Goal: Information Seeking & Learning: Learn about a topic

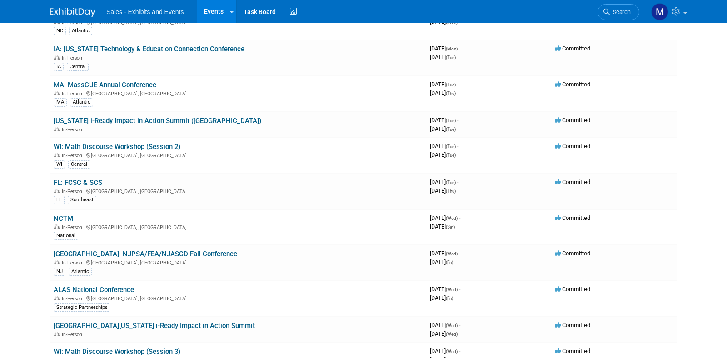
scroll to position [1656, 0]
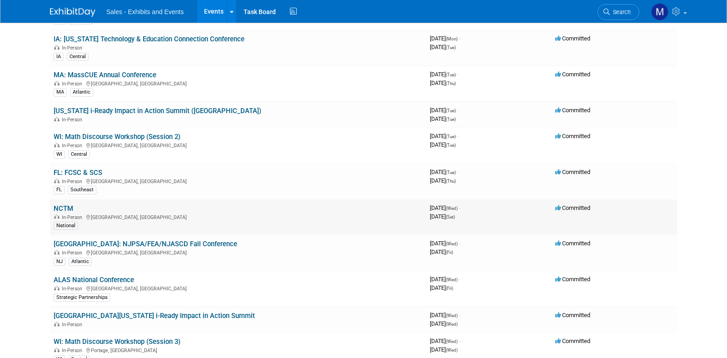
click at [69, 207] on link "NCTM" at bounding box center [64, 208] width 20 height 8
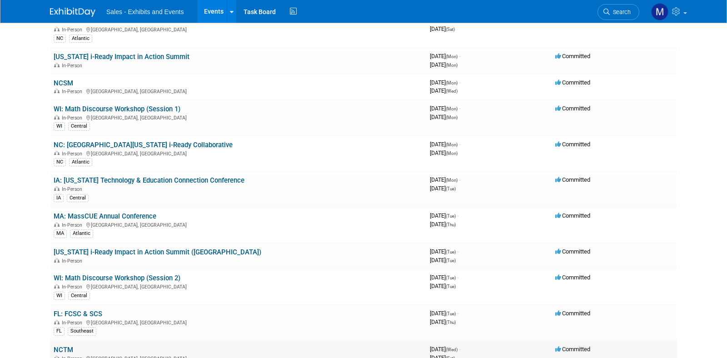
scroll to position [1504, 0]
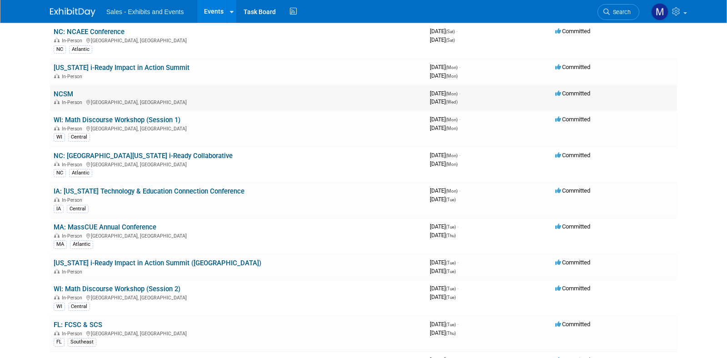
click at [63, 94] on link "NCSM" at bounding box center [64, 94] width 20 height 8
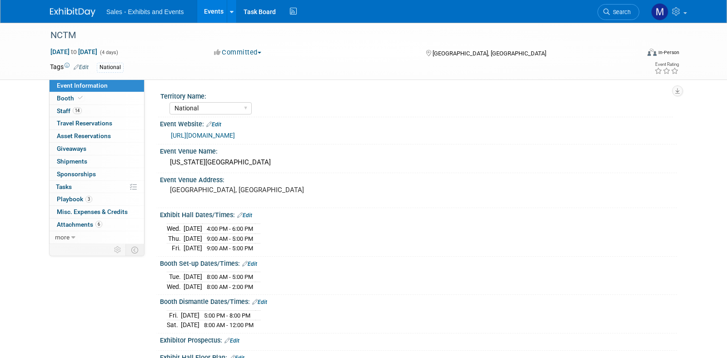
select select "National"
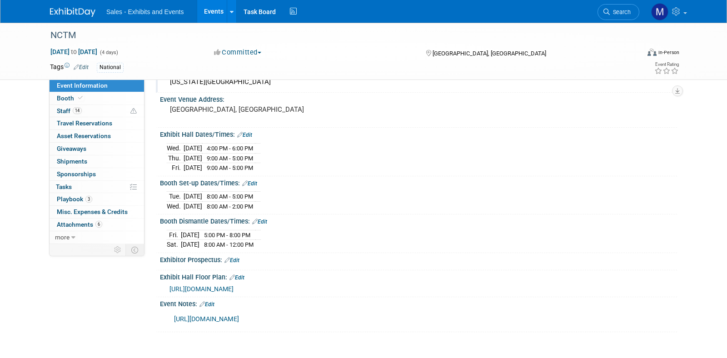
scroll to position [83, 0]
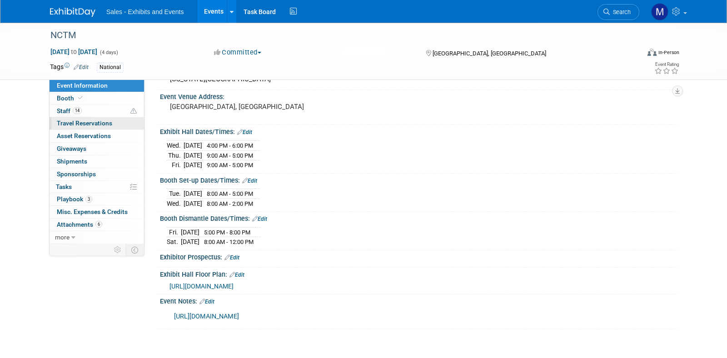
click at [88, 124] on span "Travel Reservations 0" at bounding box center [84, 123] width 55 height 7
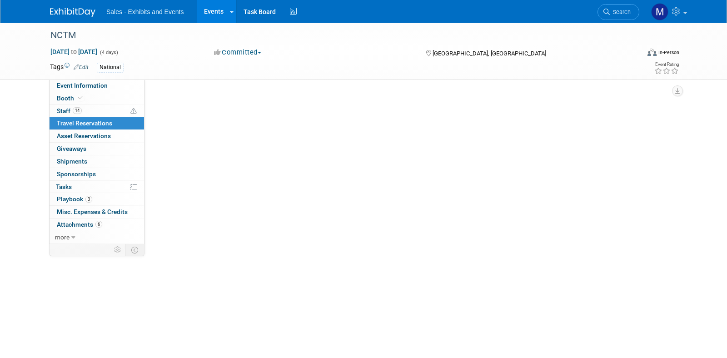
scroll to position [0, 0]
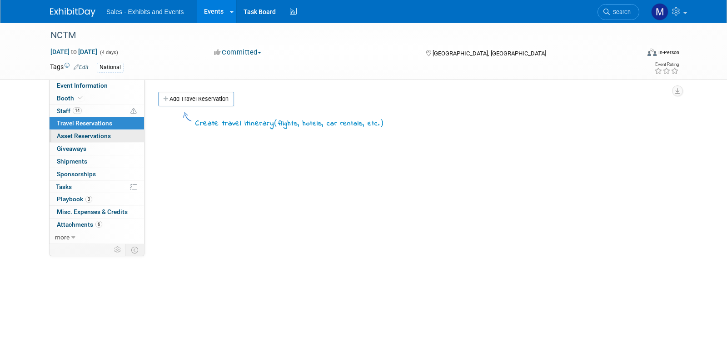
click at [109, 135] on span "Asset Reservations 0" at bounding box center [84, 135] width 54 height 7
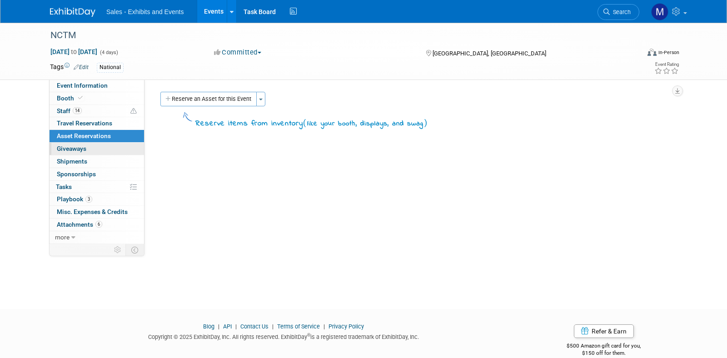
click at [107, 147] on link "0 Giveaways 0" at bounding box center [97, 149] width 95 height 12
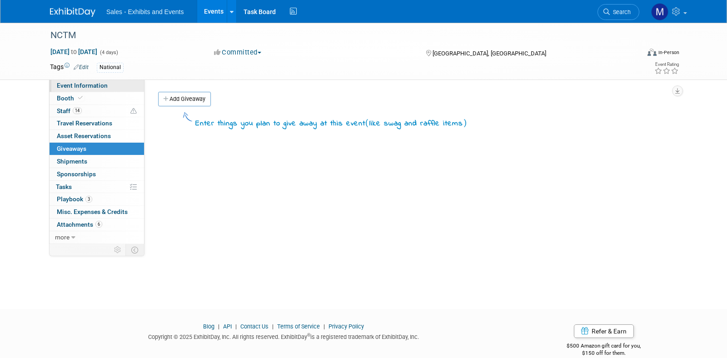
click at [109, 84] on link "Event Information" at bounding box center [97, 86] width 95 height 12
select select "National"
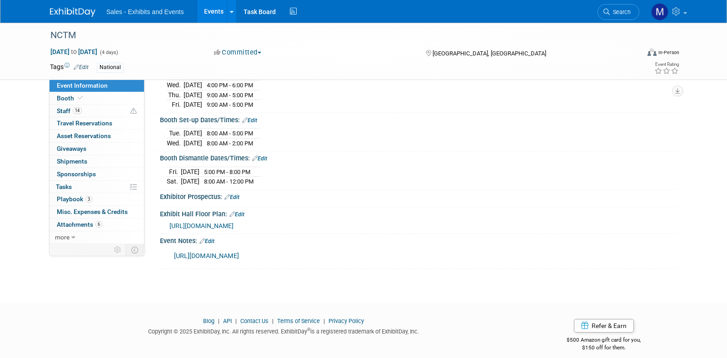
scroll to position [142, 0]
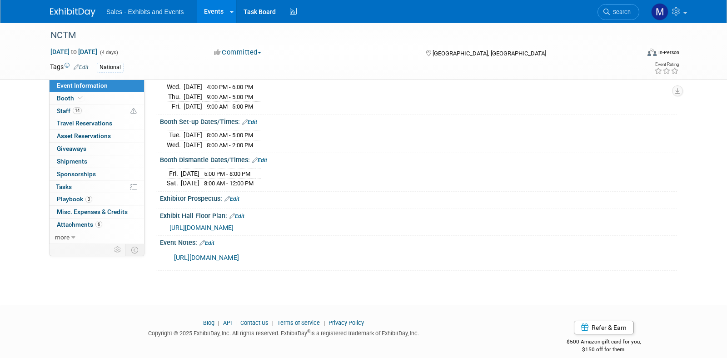
click at [225, 262] on link "https://curriculumassoc-my.sharepoint.com/:x:/g/personal/ahorne_cainc_com/EX2Wu…" at bounding box center [206, 258] width 65 height 8
drag, startPoint x: 267, startPoint y: 267, endPoint x: 196, endPoint y: 250, distance: 73.4
click at [196, 250] on div "https://curriculumassoc-my.sharepoint.com/:x:/g/personal/ahorne_cainc_com/EX2Wu…" at bounding box center [372, 258] width 409 height 18
copy link "https://curriculumassoc-my.sharepoint.com/:x:/g/personal/ahorne_cainc_com/EX2Wu…"
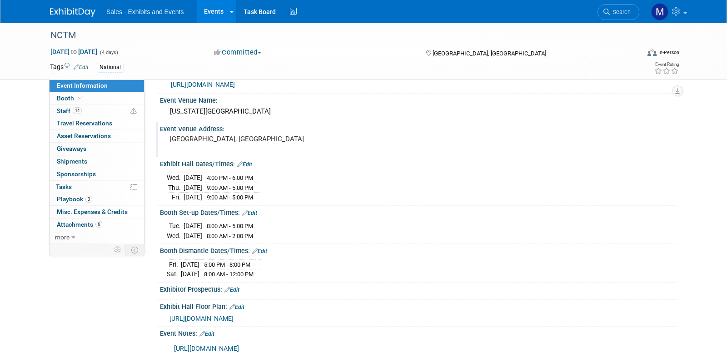
scroll to position [0, 0]
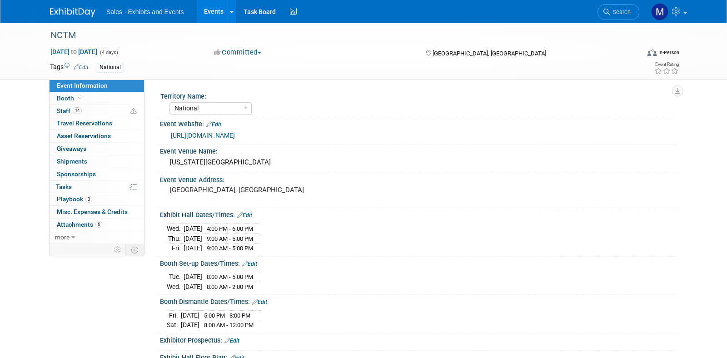
click at [215, 139] on link "https://www.nctm.org/atlanta2025/" at bounding box center [203, 135] width 64 height 7
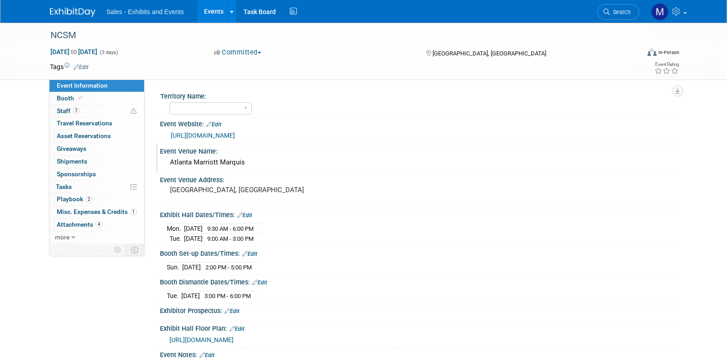
click at [224, 160] on div "Atlanta Marriott Marquis" at bounding box center [418, 162] width 503 height 14
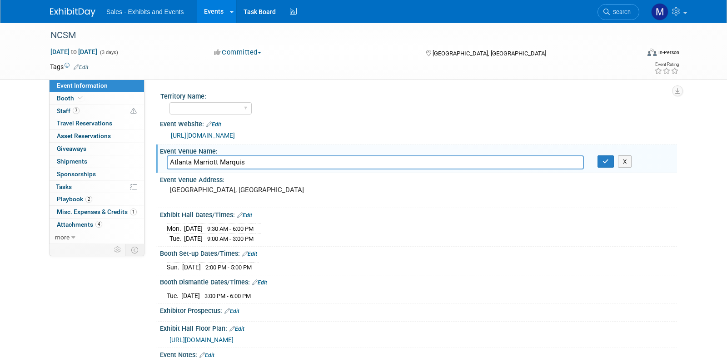
click at [224, 160] on input "Atlanta Marriott Marquis" at bounding box center [375, 162] width 417 height 14
click at [0, 0] on body "Sales - Exhibits and Events Events Add Event Bulk Upload Events Shareable Event…" at bounding box center [363, 179] width 727 height 358
